Goal: Use online tool/utility: Use online tool/utility

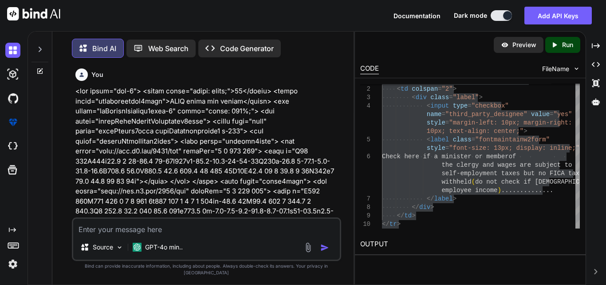
click at [123, 233] on textarea at bounding box center [206, 226] width 267 height 16
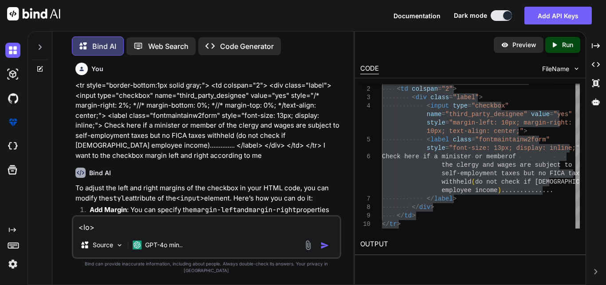
scroll to position [651, 0]
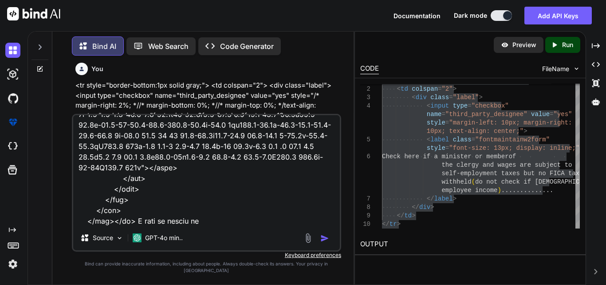
type textarea "<td> <label style="color: black;">16</label> <label class="fontmaintainw2form">…"
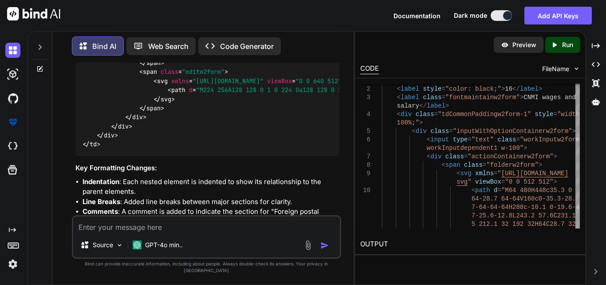
scroll to position [3376, 0]
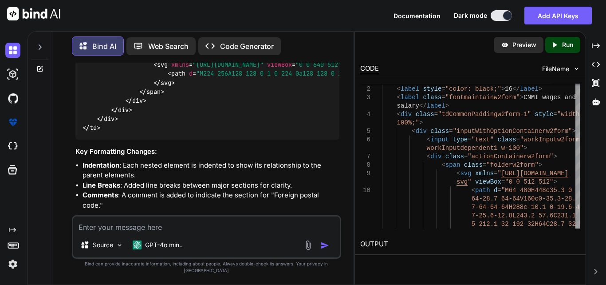
click at [100, 230] on textarea at bounding box center [206, 224] width 267 height 16
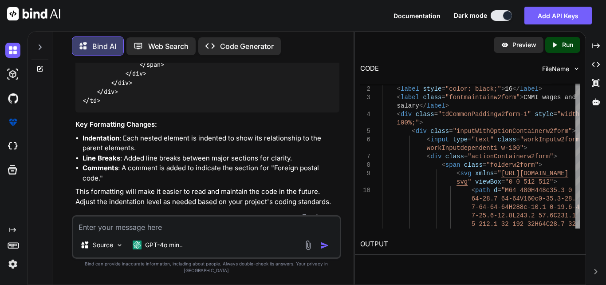
scroll to position [3420, 0]
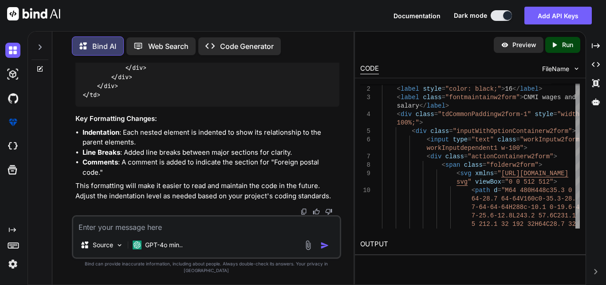
paste textarea "<table> <!-- Foreign province/country --> <tbody> <tr> <td> <label style="color…"
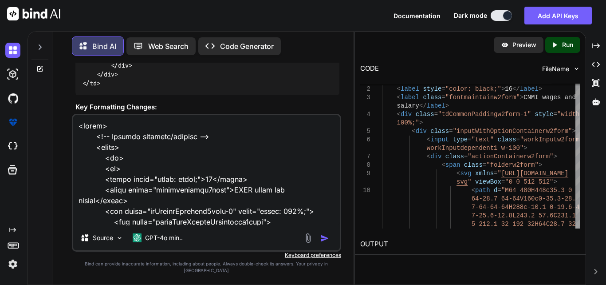
scroll to position [736, 0]
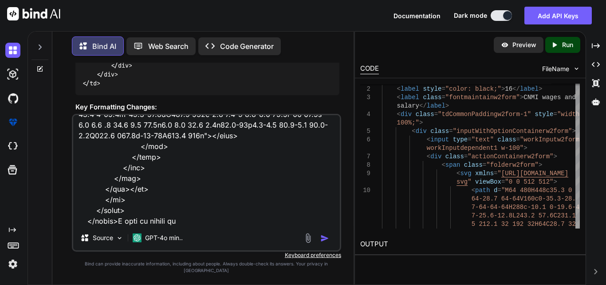
type textarea "<table> <!-- Foreign province/country --> <tbody> <tr> <td> <label style="color…"
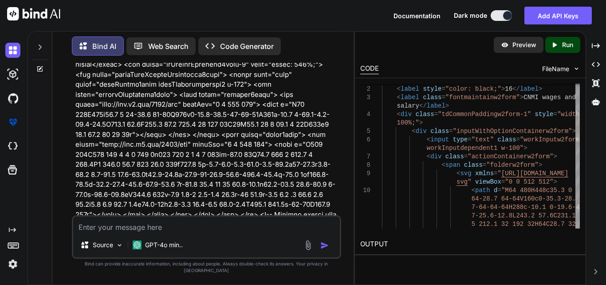
scroll to position [3606, 0]
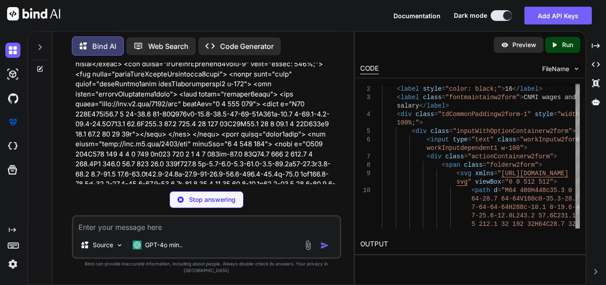
click at [136, 21] on div "Documentation Dark mode Add API Keys Created with Pixso." at bounding box center [303, 15] width 606 height 31
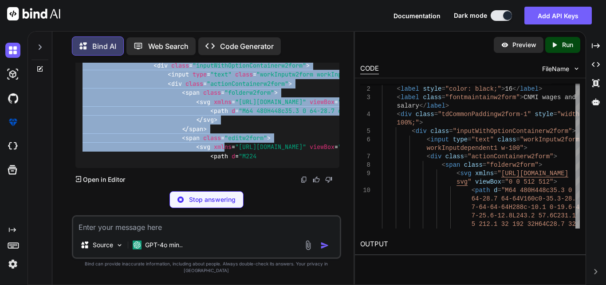
scroll to position [4405, 0]
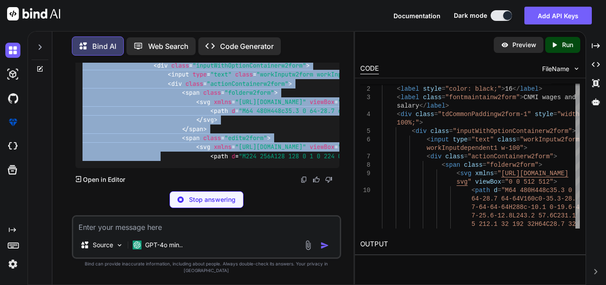
drag, startPoint x: 81, startPoint y: 138, endPoint x: 161, endPoint y: 160, distance: 82.9
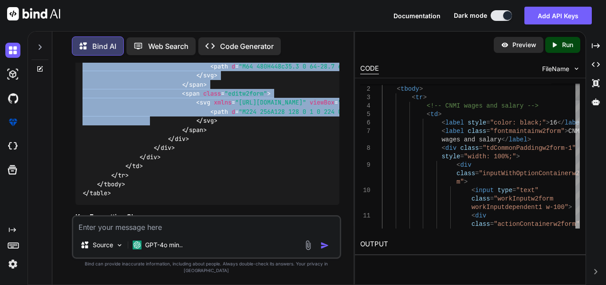
scroll to position [4449, 0]
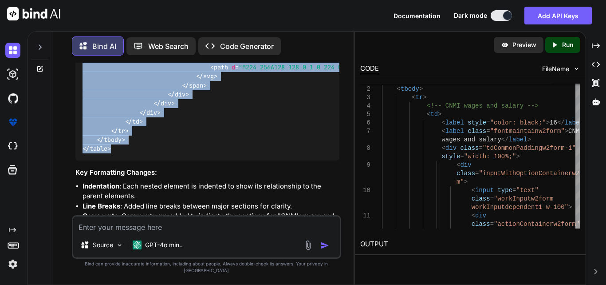
drag, startPoint x: 80, startPoint y: 139, endPoint x: 144, endPoint y: 194, distance: 83.8
copy code "< table > < tbody > < tr > <!-- CNMI wages and salary --> < td > < label style …"
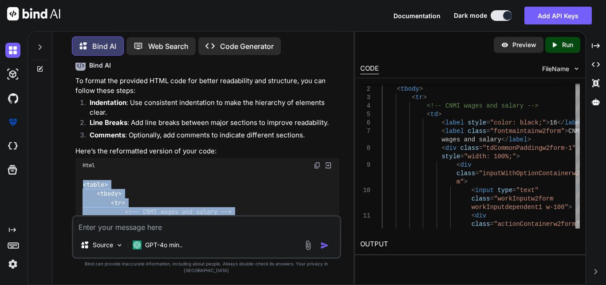
scroll to position [4005, 0]
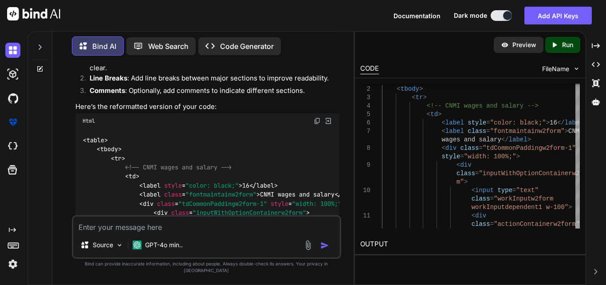
click at [141, 228] on textarea at bounding box center [206, 224] width 267 height 16
paste textarea "<label style="color: black;">A</label>"
type textarea "<label style="color: black;">A</label> black and bold"
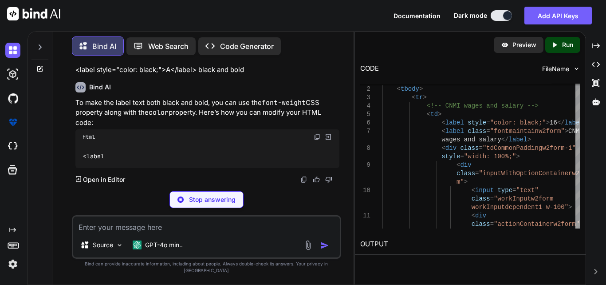
scroll to position [4719, 0]
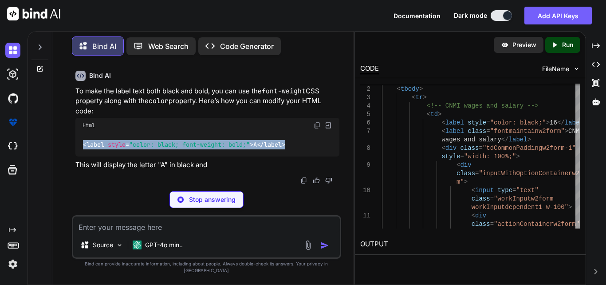
drag, startPoint x: 291, startPoint y: 160, endPoint x: 80, endPoint y: 159, distance: 211.3
click at [80, 156] on div "< label style = "color: black; font-weight: bold;" > A </ label >" at bounding box center [207, 144] width 264 height 23
copy code "< label style = "color: black; font-weight: bold;" > A </ label >"
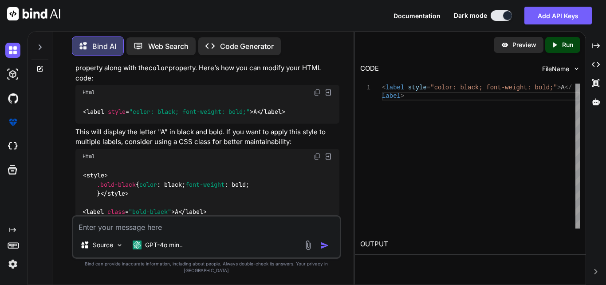
click at [154, 232] on textarea at bounding box center [206, 224] width 267 height 16
paste textarea "<span style="color: black;">12</span>"
type textarea "<span style="color: black;">12</span> black and bold"
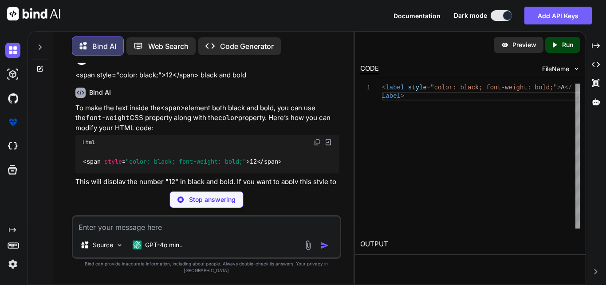
scroll to position [4975, 0]
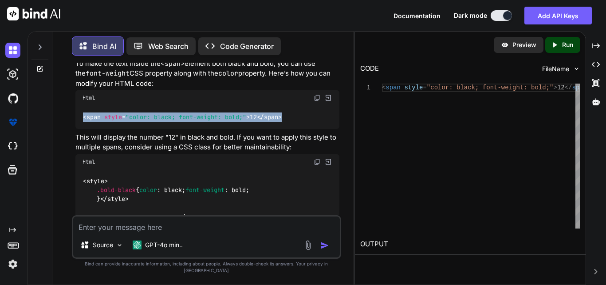
drag, startPoint x: 287, startPoint y: 193, endPoint x: 82, endPoint y: 201, distance: 205.2
click at [82, 128] on div "< span style = "color: black; font-weight: bold;" > 12 </ span >" at bounding box center [207, 116] width 264 height 23
copy code "< span style = "color: black; font-weight: bold;" > 12 </ span >"
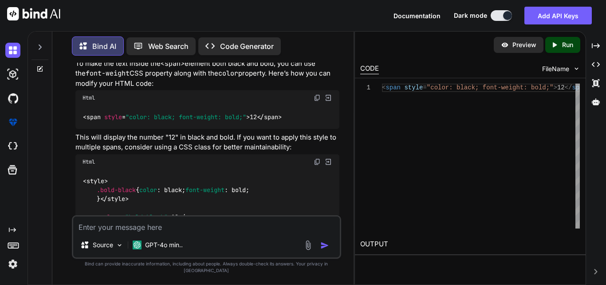
click at [97, 232] on textarea at bounding box center [206, 224] width 267 height 16
paste textarea "<td class="border-start border-secondary px-3" style="width: 25%;"> <div class=…"
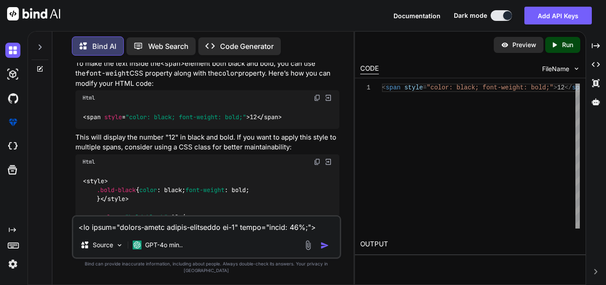
scroll to position [342, 0]
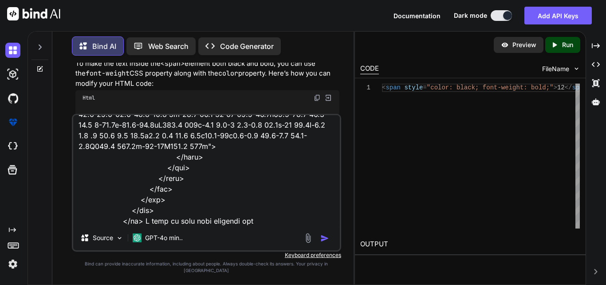
type textarea "<td class="border-start border-secondary px-3" style="width: 25%;"> <div class=…"
drag, startPoint x: 115, startPoint y: 234, endPoint x: 250, endPoint y: 225, distance: 135.2
click at [250, 225] on textarea at bounding box center [206, 170] width 267 height 110
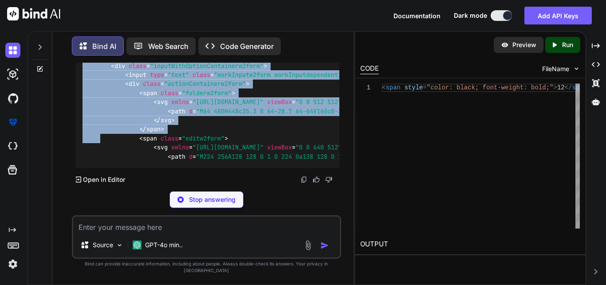
scroll to position [5690, 0]
drag, startPoint x: 79, startPoint y: 131, endPoint x: 123, endPoint y: 142, distance: 44.7
click at [123, 142] on div "< td class = "border-start border-secondary px-3" style = "width: 25%;" > < div…" at bounding box center [207, 79] width 264 height 177
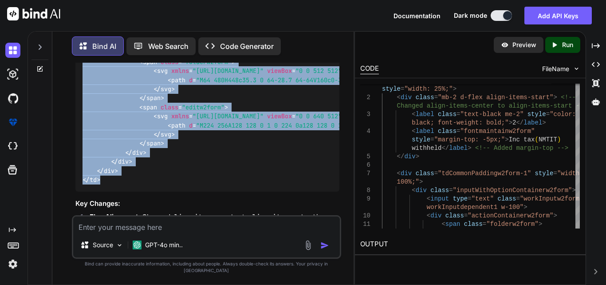
scroll to position [5557, 0]
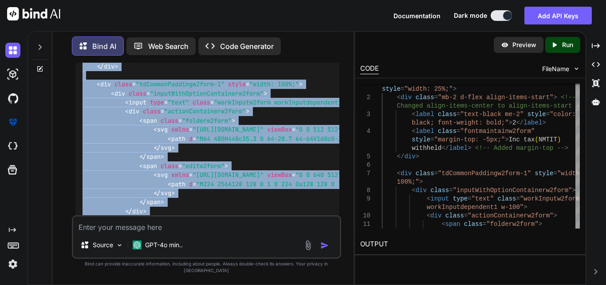
drag, startPoint x: 105, startPoint y: 123, endPoint x: 82, endPoint y: 132, distance: 24.7
click at [82, 132] on div "< td class = "border-start border-secondary px-3" style = "width: 25%;" > < div…" at bounding box center [207, 133] width 264 height 231
copy code "< td class = "border-start border-secondary px-3" style = "width: 25%;" > < div…"
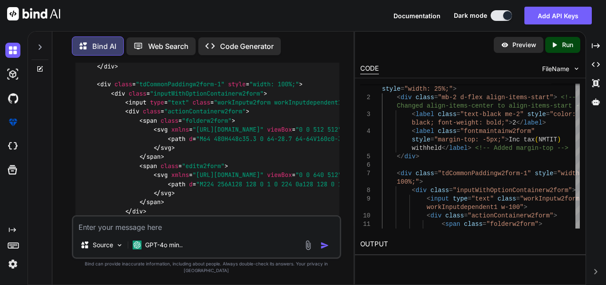
click at [169, 232] on textarea at bounding box center [206, 224] width 267 height 16
paste textarea "Severity Code Description Project File Line Suppression State Error (active) RZ…"
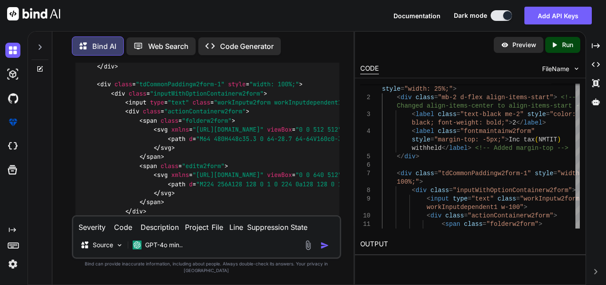
scroll to position [10, 0]
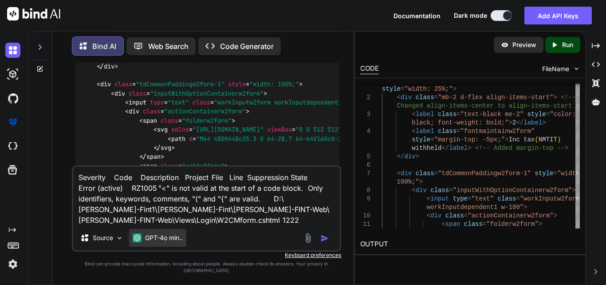
paste textarea "</div></td>"
type textarea "Severity Code Description Project File Line Suppression State Error (active) RZ…"
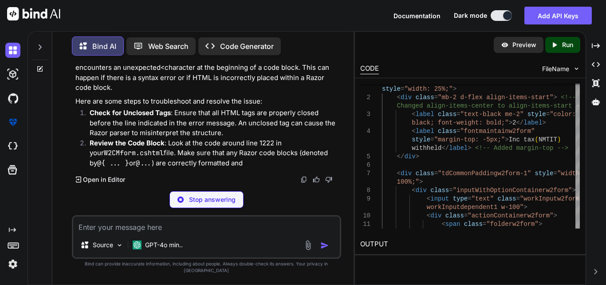
scroll to position [6062, 0]
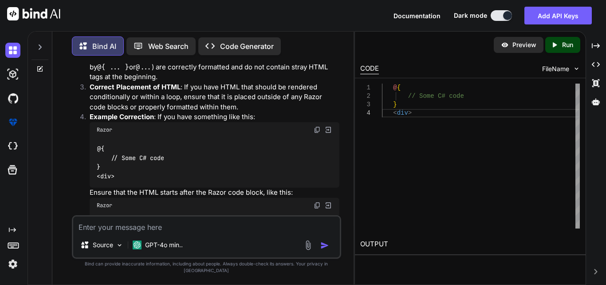
click at [145, 232] on textarea at bounding box center [206, 224] width 267 height 16
paste textarea ""<" is not valid at the start of a code block. Only identifiers, keywords, comm…"
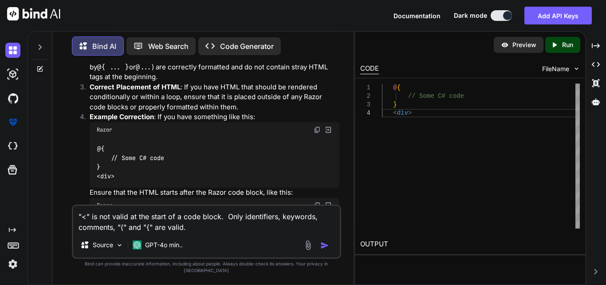
type textarea ""<" is not valid at the start of a code block. Only identifiers, keywords, comm…"
click at [324, 249] on img "button" at bounding box center [324, 245] width 9 height 9
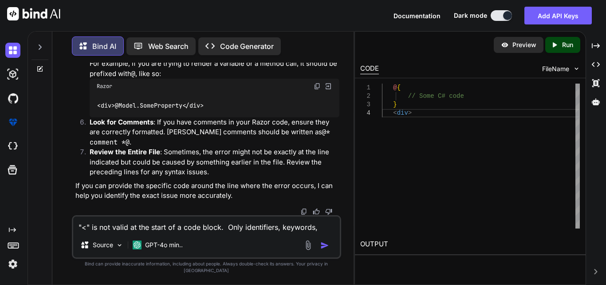
scroll to position [6934, 0]
click at [144, 232] on textarea ""<" is not valid at the start of a code block. Only identifiers, keywords, comm…" at bounding box center [206, 224] width 267 height 16
paste textarea "<td> <label style="color: black; font-weight: bold;">17</label> <label class="f…"
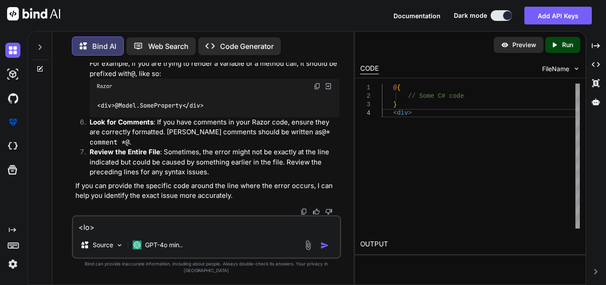
scroll to position [267, 0]
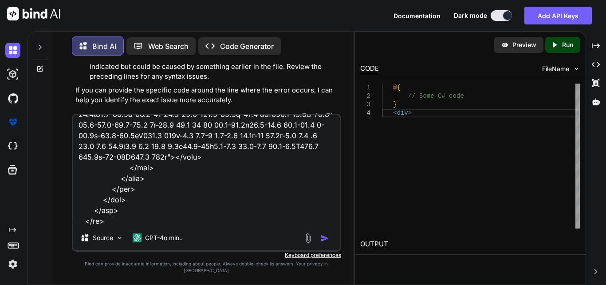
paste textarea ""<" is not valid at the start of a code block. Only identifiers, keywords, comm…"
type textarea "<td> <label style="color: black; font-weight: bold;">17</label> <label class="f…"
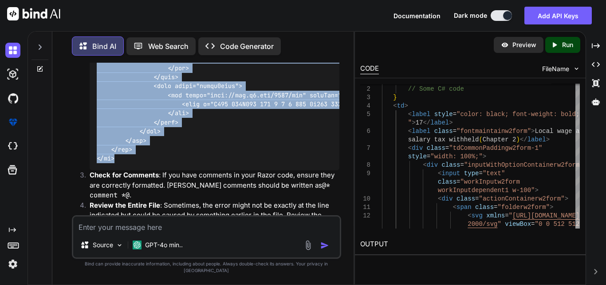
scroll to position [7405, 0]
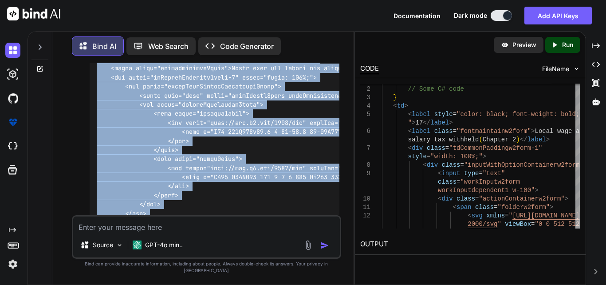
drag, startPoint x: 122, startPoint y: 169, endPoint x: 97, endPoint y: 160, distance: 26.1
click at [97, 160] on div at bounding box center [215, 127] width 250 height 231
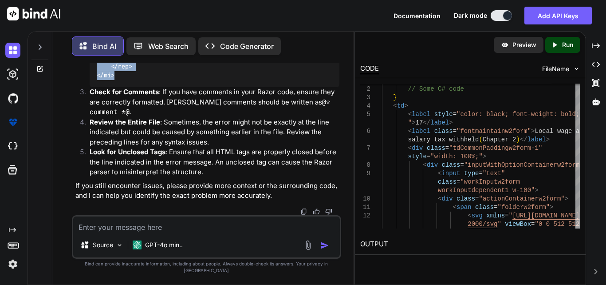
scroll to position [7672, 0]
click at [150, 232] on textarea at bounding box center [206, 224] width 267 height 16
paste textarea "<tr> <td style="border-right: 1px solid gray;"> <label style="color: black; fon…"
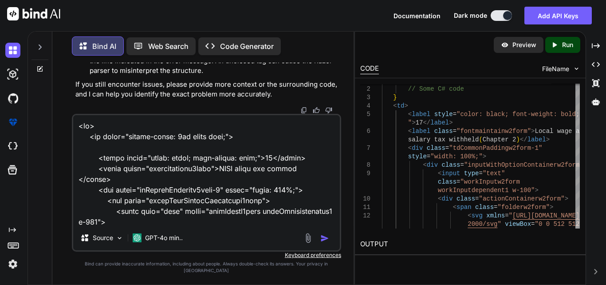
scroll to position [704, 0]
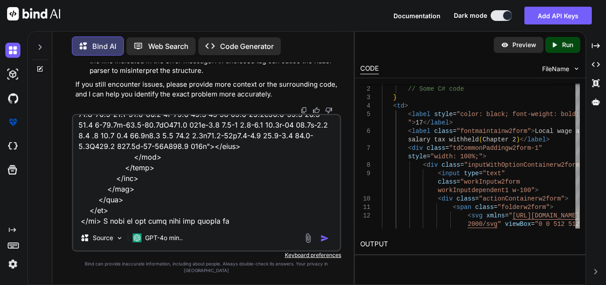
type textarea "<tr> <td style="border-right: 1px solid gray;"> <label style="color: black; fon…"
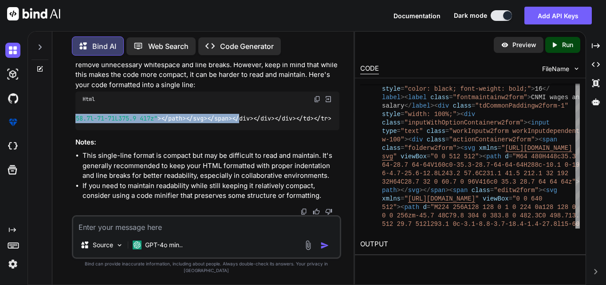
scroll to position [0, 9075]
drag, startPoint x: 82, startPoint y: 162, endPoint x: 342, endPoint y: 168, distance: 260.2
click at [342, 168] on div "You Bind AI To display the input fields in a single line, you can modify the CS…" at bounding box center [206, 173] width 294 height 221
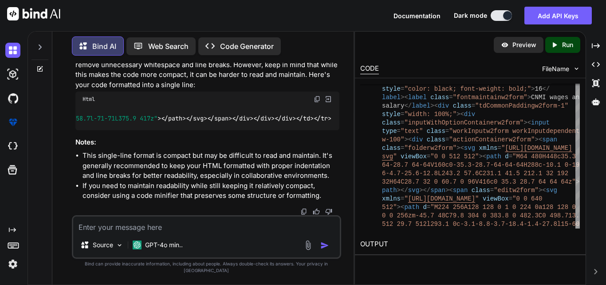
click at [121, 232] on textarea at bounding box center [206, 224] width 267 height 16
paste textarea "<tr> <td style="border-right: 1px solid gray;"> <label style="color: black; fon…"
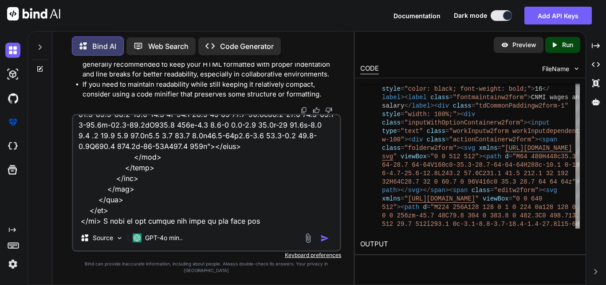
type textarea "<tr> <td style="border-right: 1px solid gray;"> <label style="color: black; fon…"
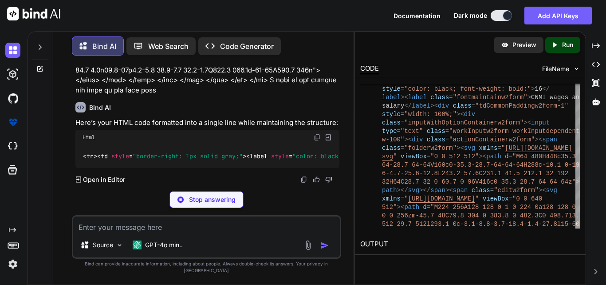
scroll to position [8776, 0]
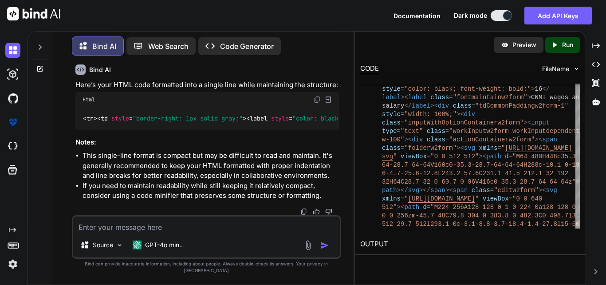
click at [132, 232] on textarea at bounding box center [206, 224] width 267 height 16
paste textarea "<div class="label"> <label class="fontmaintainw2form" style="font-size: 13px; d…"
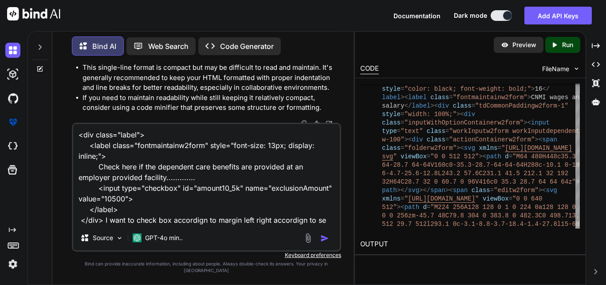
type textarea "<div class="label"> <label class="fontmaintainw2form" style="font-size: 13px; d…"
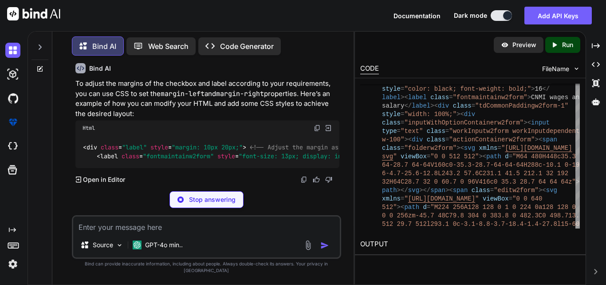
scroll to position [9068, 0]
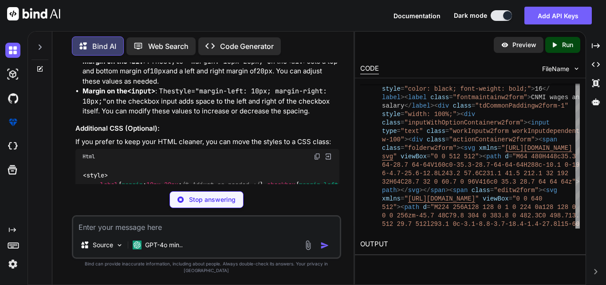
drag, startPoint x: 110, startPoint y: 174, endPoint x: 80, endPoint y: 130, distance: 53.8
click at [80, 36] on div "< div class = "label" style = "margin: 10px 20px;" > <!-- Adjust the margin as …" at bounding box center [207, 10] width 264 height 51
copy code "< div class = "label" style = "margin: 10px 20px;" > <!-- Adjust the margin as …"
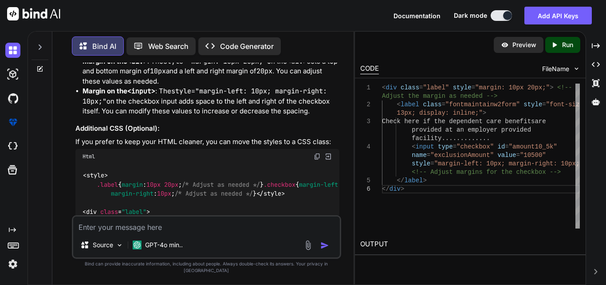
click at [110, 232] on textarea at bounding box center [206, 224] width 267 height 16
paste textarea "<input type="checkbox" id="amount10_5k" name="exclusionAmount" value="10500">"
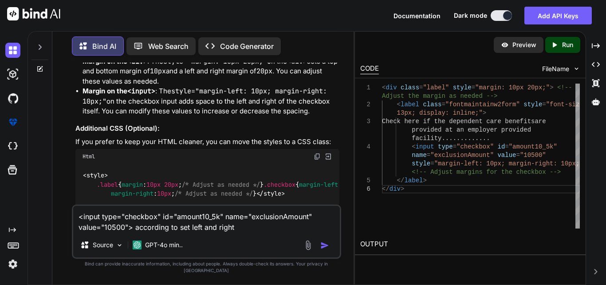
type textarea "<input type="checkbox" id="amount10_5k" name="exclusionAmount" value="10500"> a…"
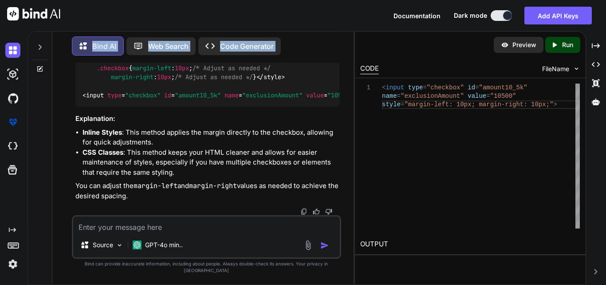
scroll to position [0, 0]
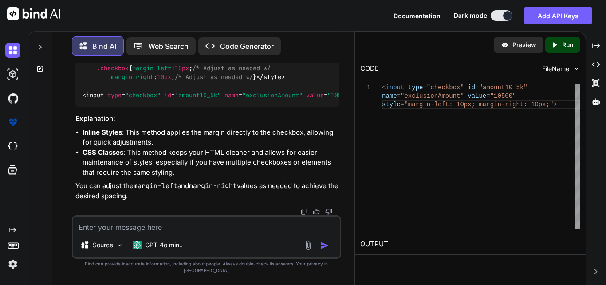
drag, startPoint x: 335, startPoint y: 138, endPoint x: 83, endPoint y: 139, distance: 252.1
copy span "< input type = "checkbox" id = "amount10_5k" name = "exclusionAmount" value = "…"
